Goal: Go to known website: Access a specific website the user already knows

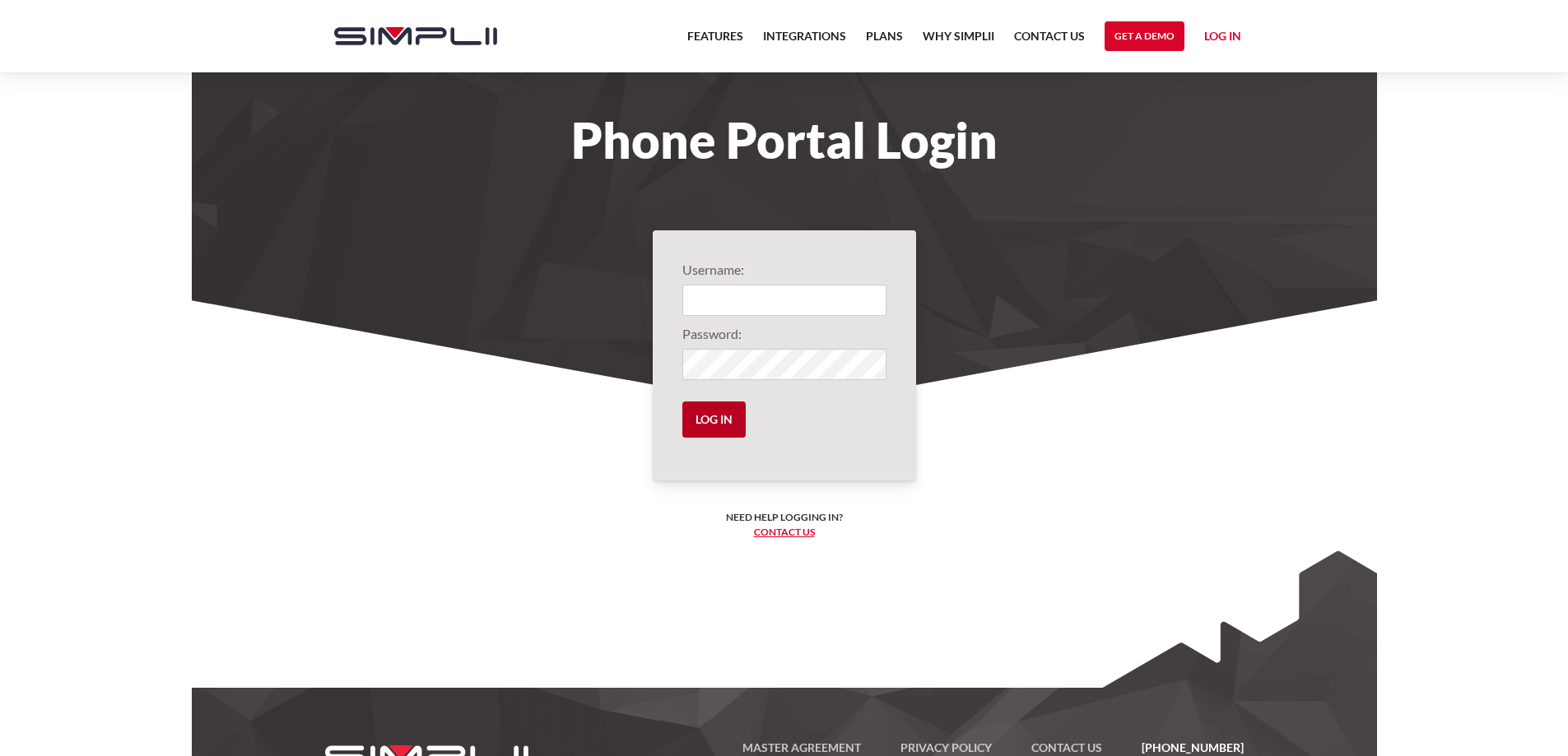
type input "1001@accentautomatics"
click at [691, 427] on input "Log in" at bounding box center [714, 420] width 64 height 36
click at [716, 420] on input "Log in" at bounding box center [714, 420] width 64 height 36
click at [723, 40] on link "Features" at bounding box center [715, 41] width 56 height 28
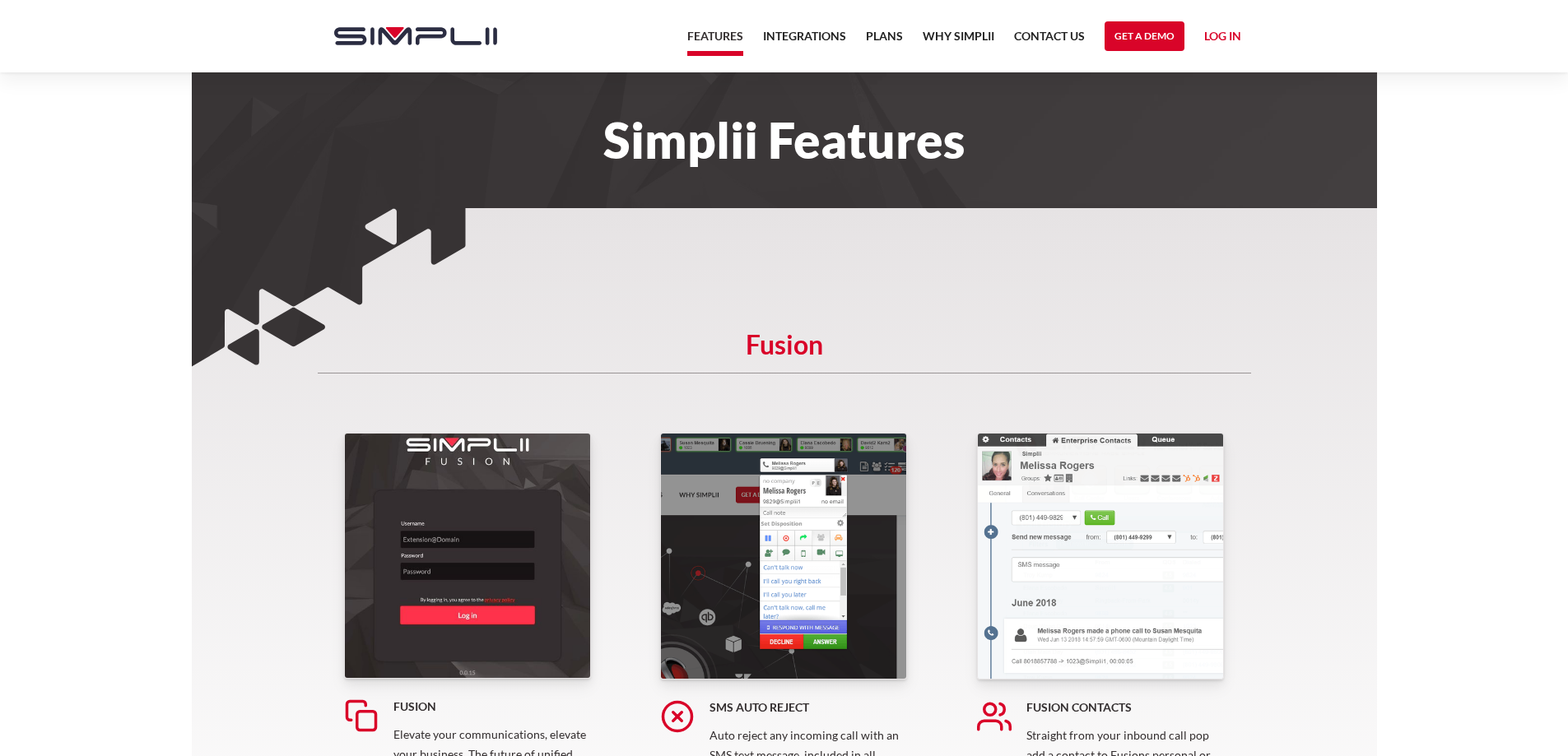
click at [1213, 30] on link "Log in" at bounding box center [1223, 39] width 37 height 25
